Goal: Information Seeking & Learning: Learn about a topic

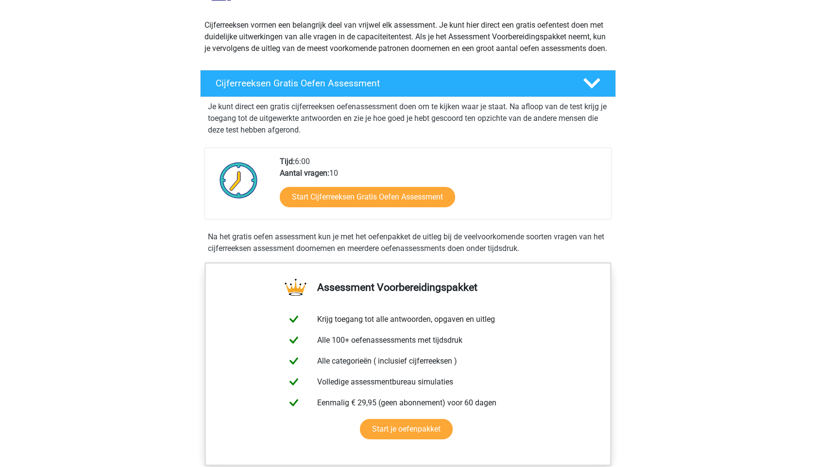
scroll to position [105, 0]
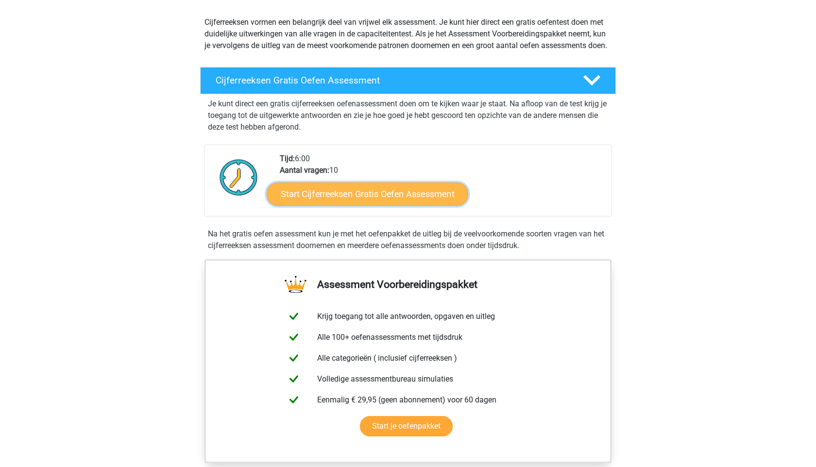
click at [353, 205] on link "Start Cijferreeksen Gratis Oefen Assessment" at bounding box center [367, 193] width 201 height 23
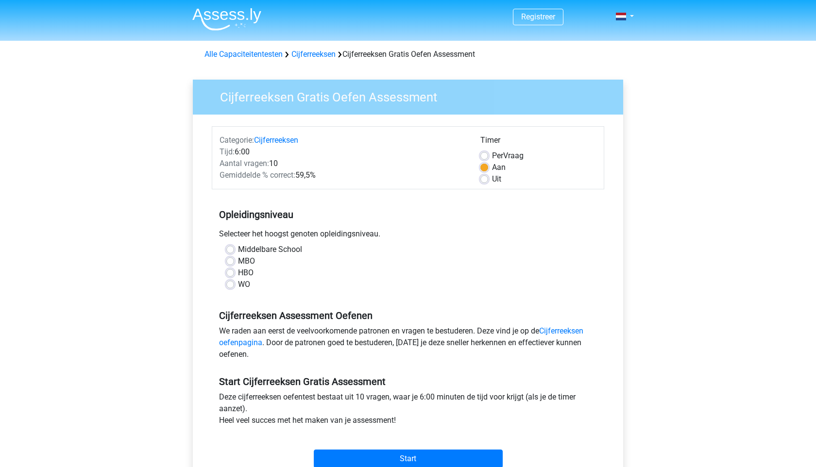
click at [238, 264] on label "MBO" at bounding box center [246, 261] width 17 height 12
click at [233, 264] on input "MBO" at bounding box center [230, 260] width 8 height 10
radio input "true"
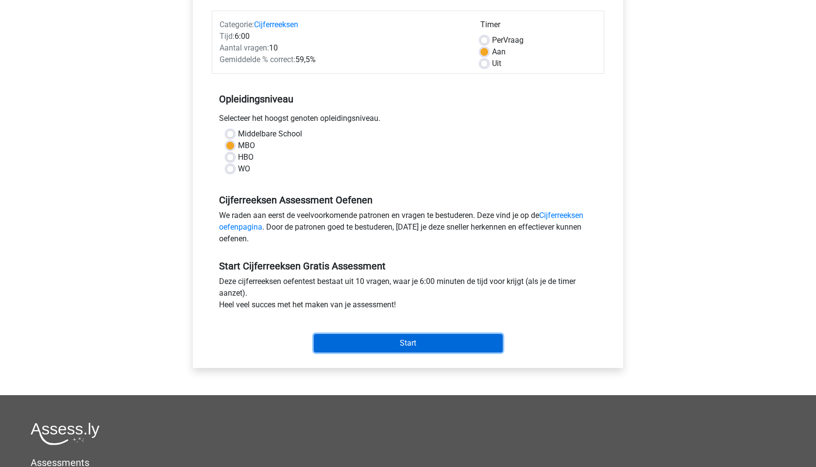
click at [414, 347] on input "Start" at bounding box center [408, 343] width 189 height 18
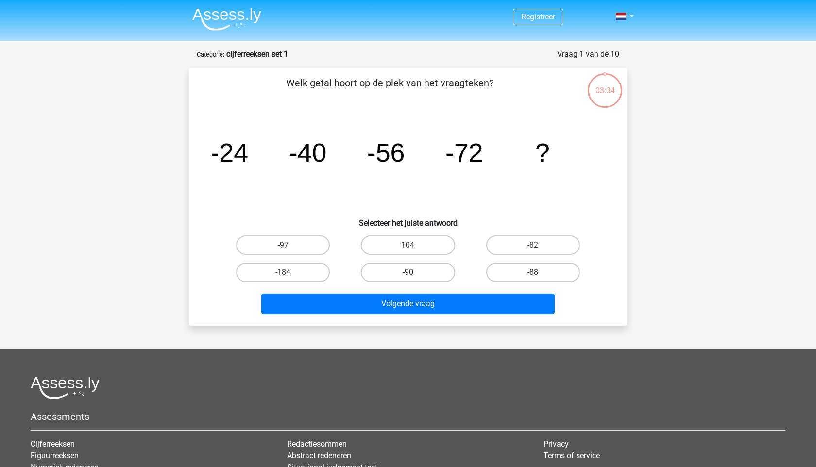
drag, startPoint x: 504, startPoint y: 270, endPoint x: 503, endPoint y: 276, distance: 6.4
click at [504, 270] on label "-88" at bounding box center [533, 272] width 94 height 19
click at [533, 272] on input "-88" at bounding box center [536, 275] width 6 height 6
radio input "true"
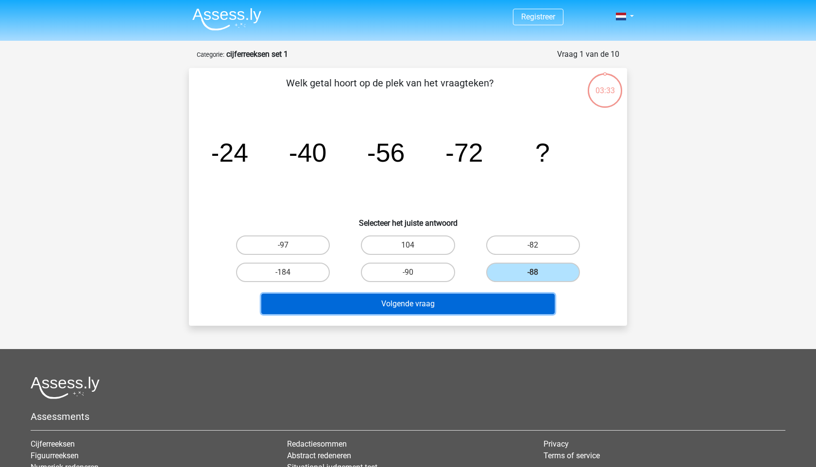
click at [485, 303] on button "Volgende vraag" at bounding box center [408, 304] width 294 height 20
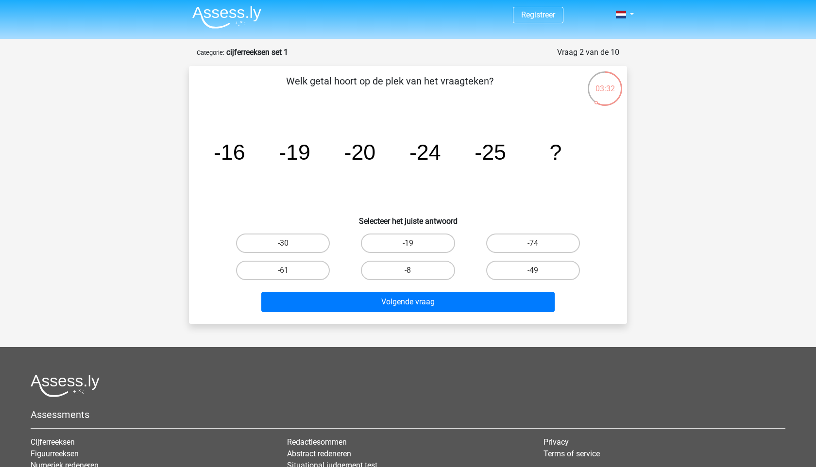
scroll to position [4, 0]
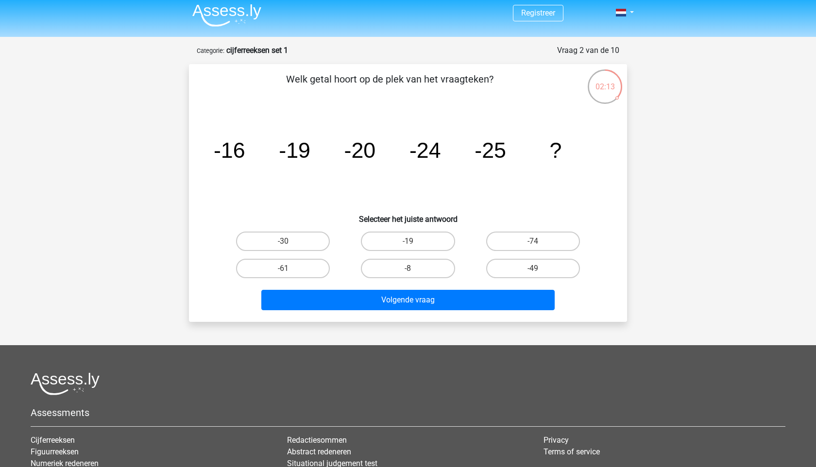
click at [408, 243] on input "-19" at bounding box center [411, 244] width 6 height 6
radio input "true"
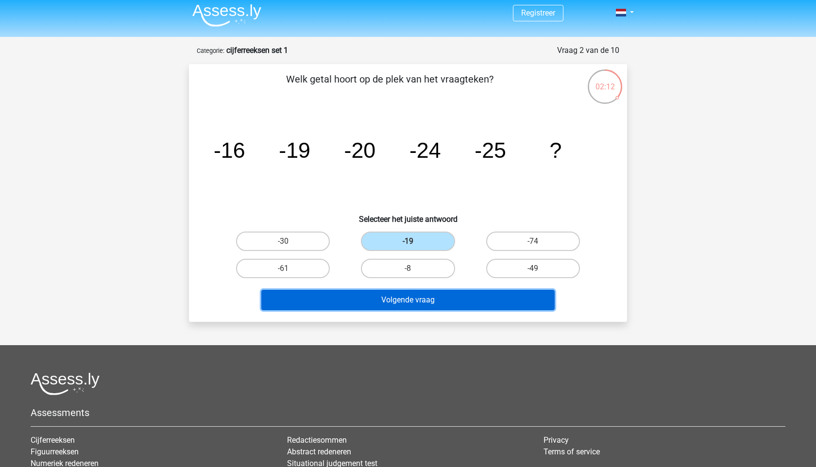
click at [455, 299] on button "Volgende vraag" at bounding box center [408, 300] width 294 height 20
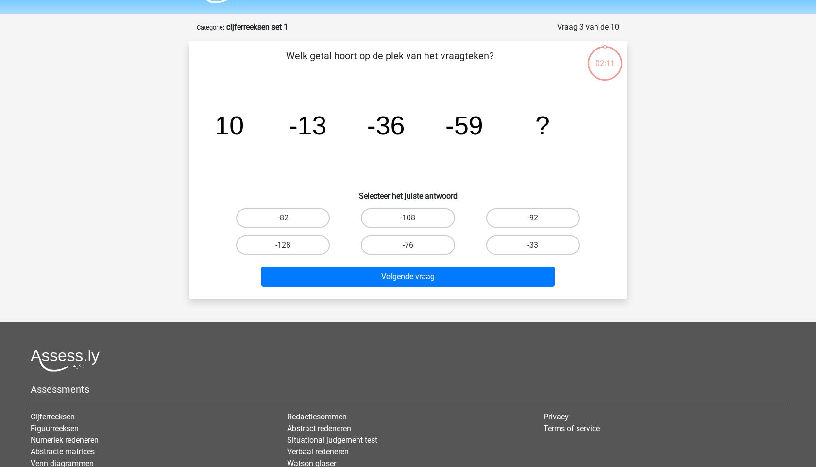
scroll to position [49, 0]
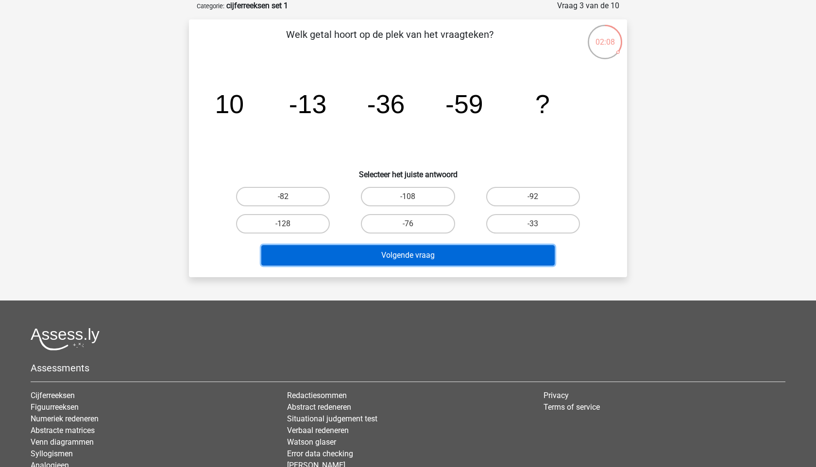
click at [424, 256] on button "Volgende vraag" at bounding box center [408, 255] width 294 height 20
click at [425, 256] on button "Volgende vraag" at bounding box center [408, 255] width 294 height 20
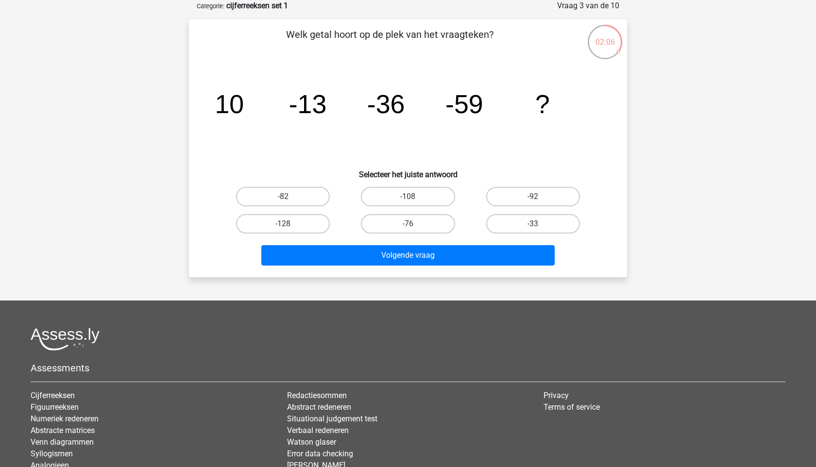
drag, startPoint x: 308, startPoint y: 195, endPoint x: 325, endPoint y: 212, distance: 24.4
click at [308, 195] on label "-82" at bounding box center [283, 196] width 94 height 19
click at [289, 197] on input "-82" at bounding box center [286, 200] width 6 height 6
radio input "true"
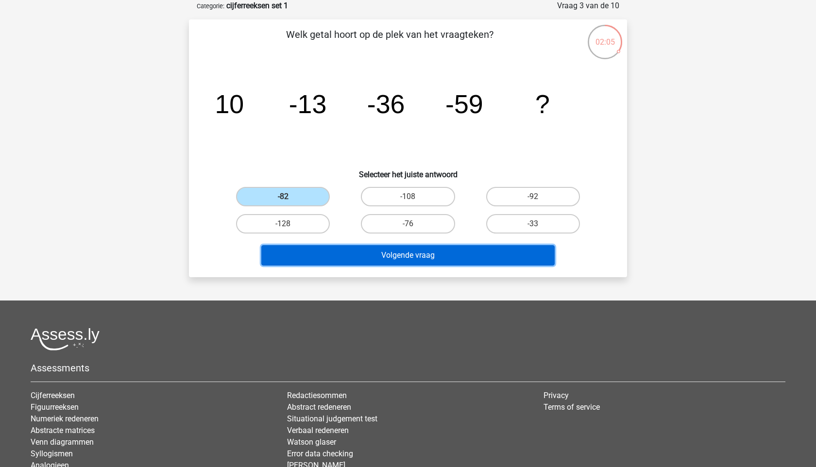
click at [389, 253] on button "Volgende vraag" at bounding box center [408, 255] width 294 height 20
click at [398, 256] on button "Volgende vraag" at bounding box center [408, 255] width 294 height 20
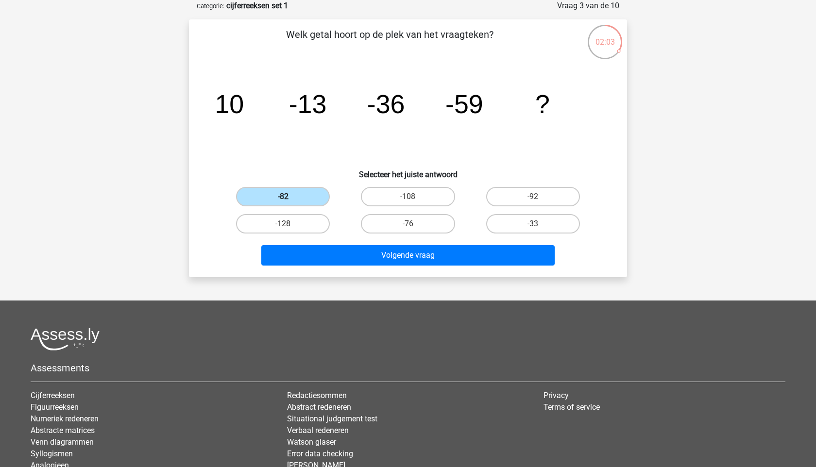
click at [289, 194] on label "-82" at bounding box center [283, 196] width 94 height 19
click at [289, 197] on input "-82" at bounding box center [286, 200] width 6 height 6
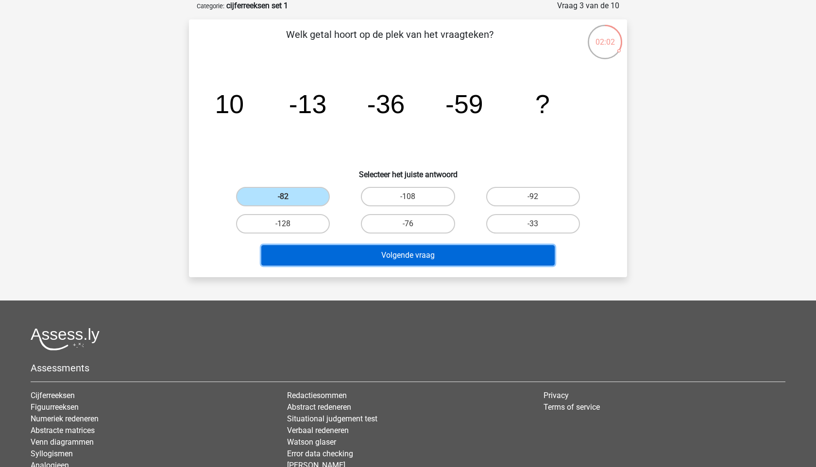
click at [352, 253] on button "Volgende vraag" at bounding box center [408, 255] width 294 height 20
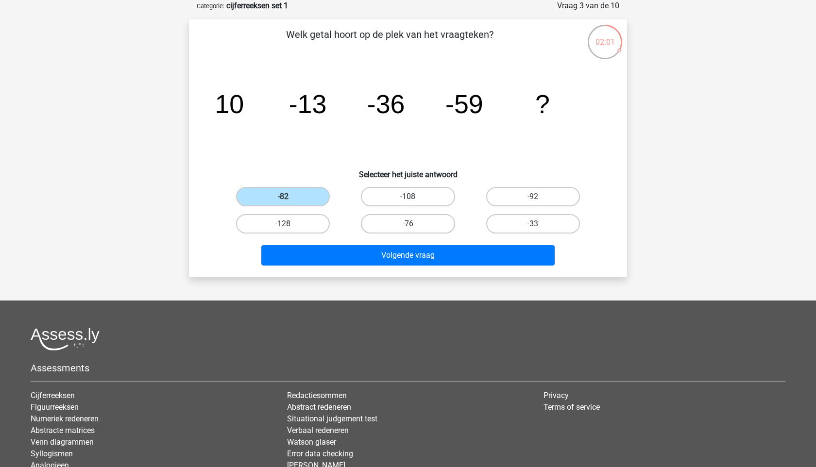
click at [401, 199] on label "-108" at bounding box center [408, 196] width 94 height 19
click at [408, 199] on input "-108" at bounding box center [411, 200] width 6 height 6
radio input "true"
click at [375, 244] on div "Volgende vraag" at bounding box center [407, 253] width 407 height 32
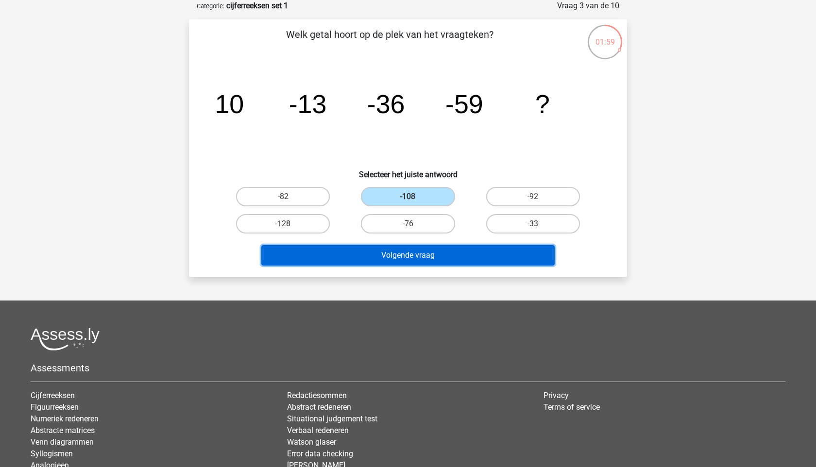
click at [372, 253] on button "Volgende vraag" at bounding box center [408, 255] width 294 height 20
